Goal: Transaction & Acquisition: Purchase product/service

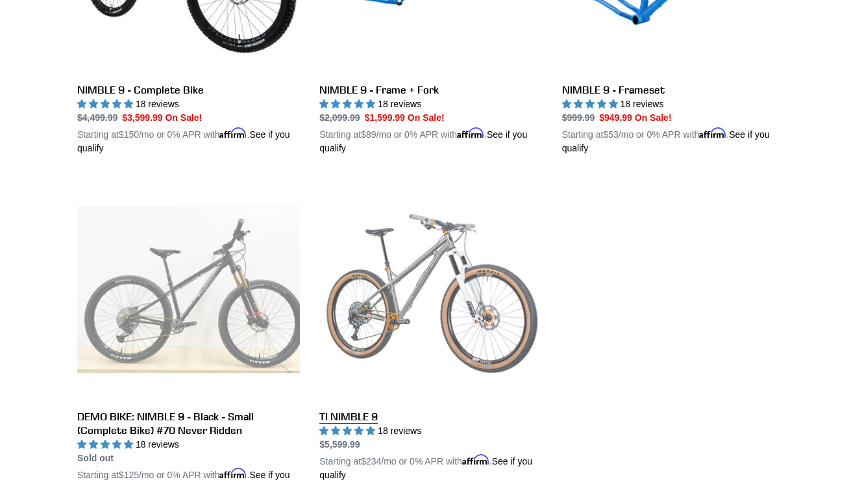
scroll to position [486, 0]
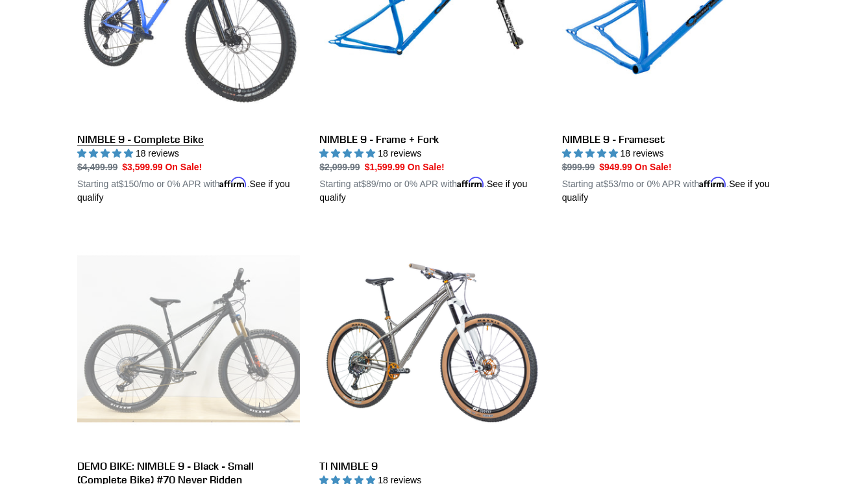
click at [203, 59] on link "NIMBLE 9 - Complete Bike" at bounding box center [188, 53] width 223 height 304
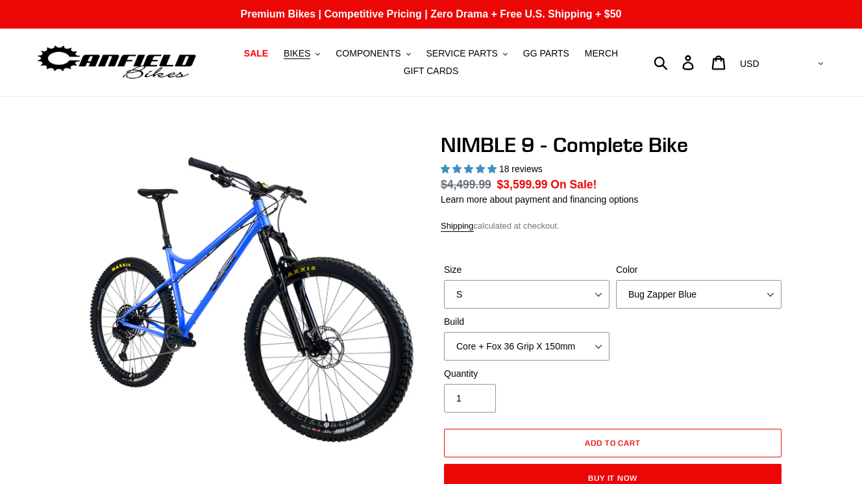
select select "highest-rating"
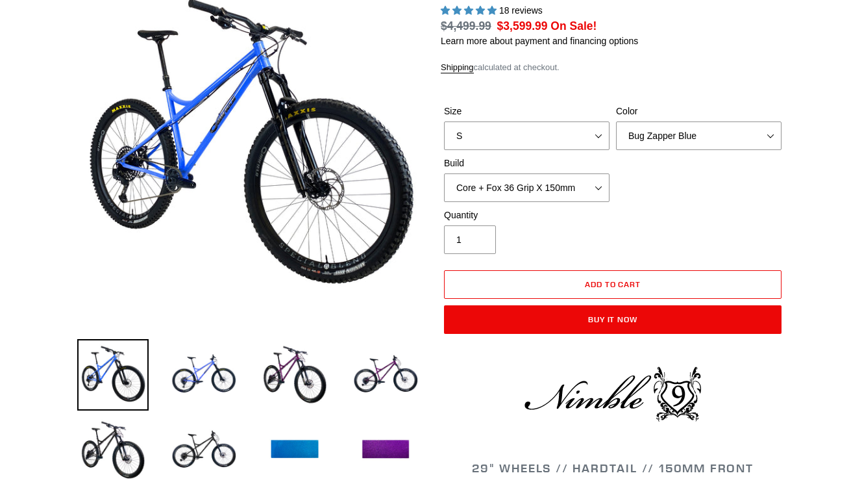
select select "M"
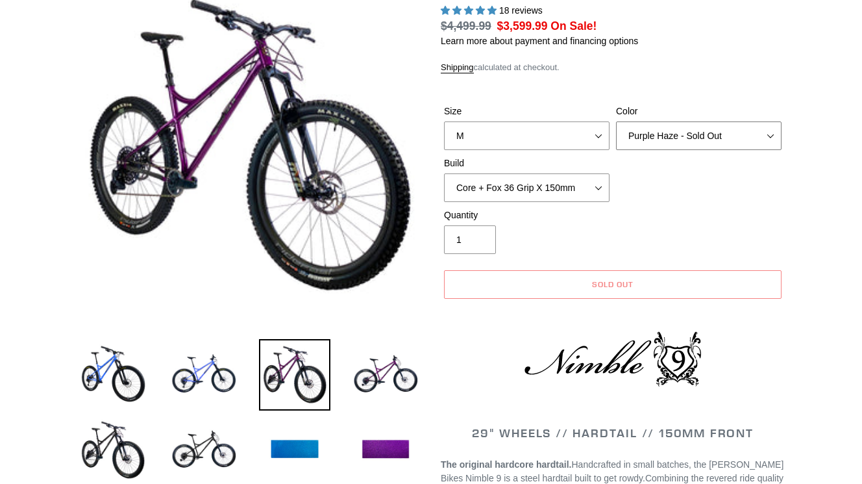
select select "Galaxy Black"
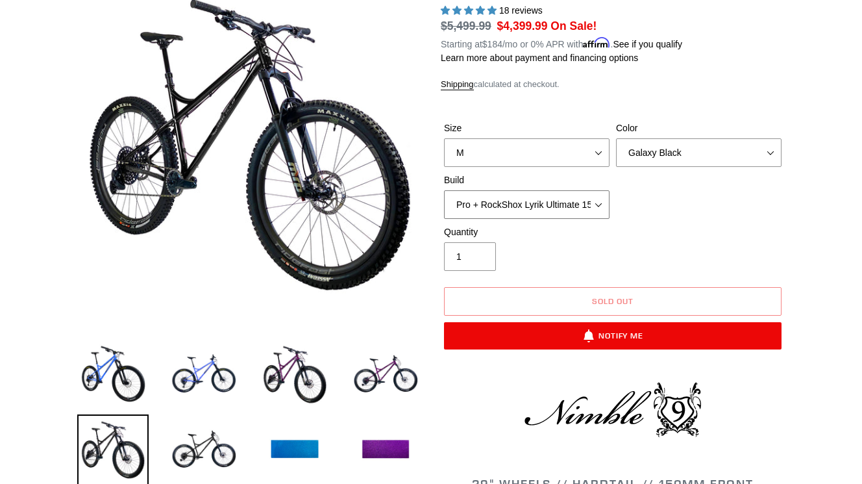
select select "Core + Fox 36 Grip X 150mm"
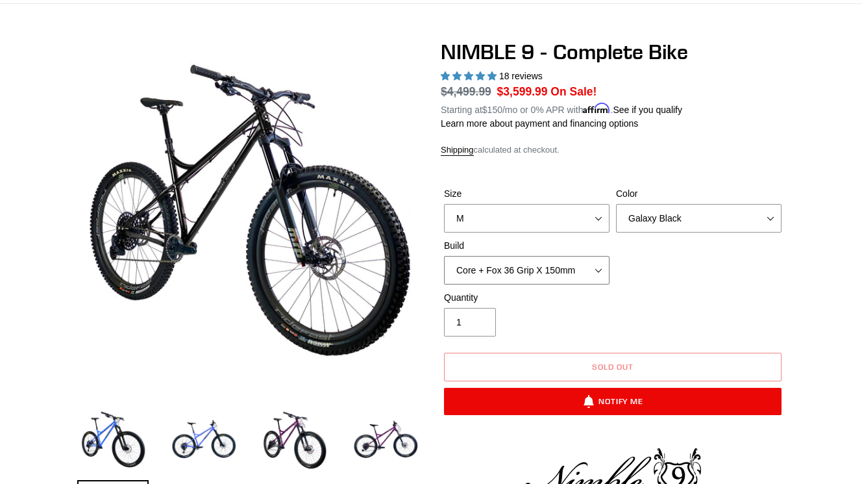
scroll to position [104, 0]
